Goal: Find specific page/section: Find specific page/section

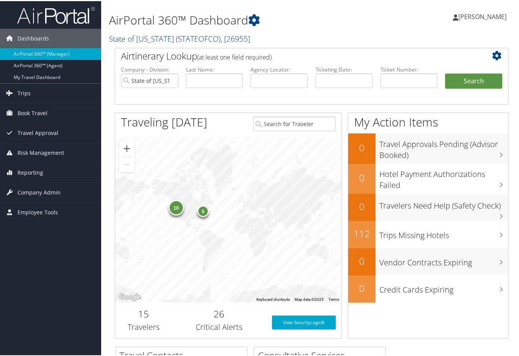
click at [199, 37] on span "( STATEOFCO )" at bounding box center [198, 37] width 45 height 11
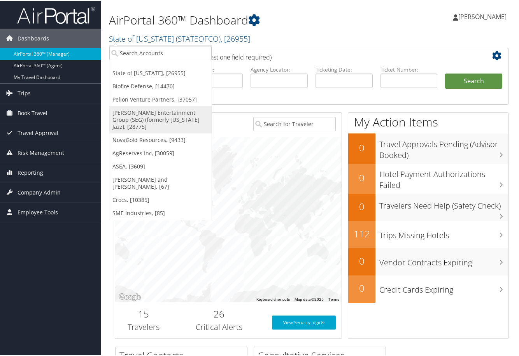
click at [147, 112] on link "[PERSON_NAME] Entertainment Group (SEG) (formerly [US_STATE] Jazz), [28775]" at bounding box center [160, 118] width 102 height 27
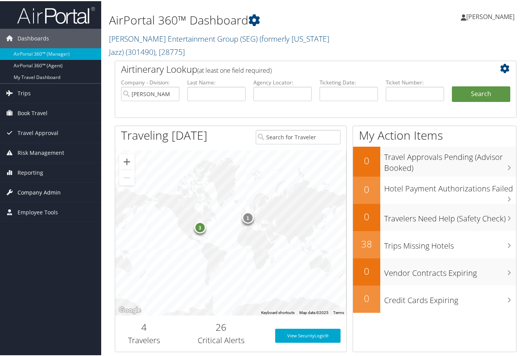
click at [47, 191] on span "Company Admin" at bounding box center [39, 191] width 43 height 19
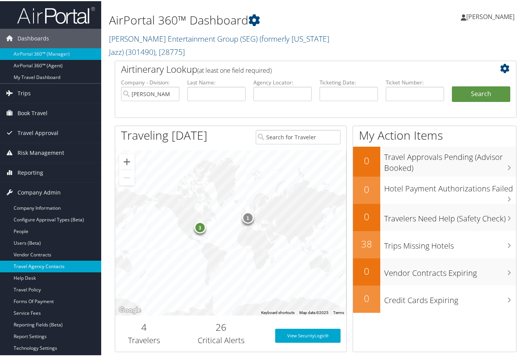
click at [44, 265] on link "Travel Agency Contacts" at bounding box center [50, 266] width 101 height 12
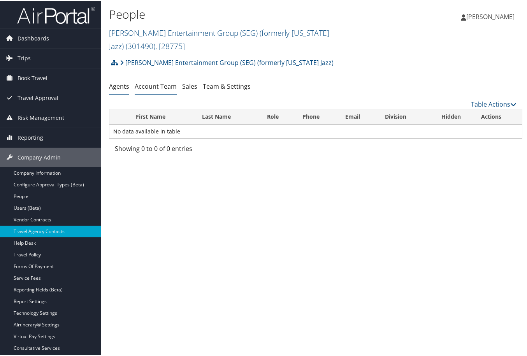
click at [164, 81] on link "Account Team" at bounding box center [156, 85] width 42 height 9
